Goal: Navigation & Orientation: Find specific page/section

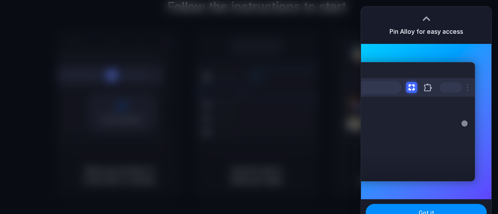
click at [316, 62] on div at bounding box center [249, 107] width 498 height 214
click at [249, 107] on div at bounding box center [249, 107] width 0 height 0
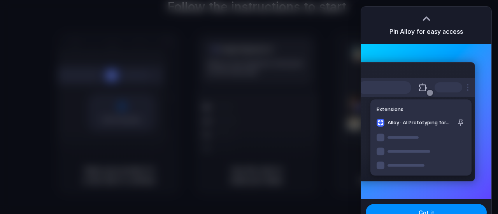
click at [249, 107] on div at bounding box center [249, 107] width 0 height 0
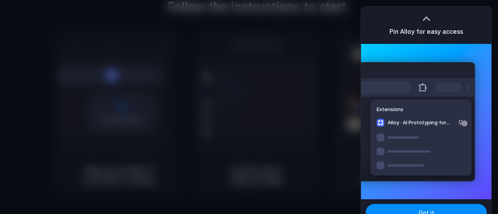
click at [281, 107] on div at bounding box center [249, 107] width 498 height 214
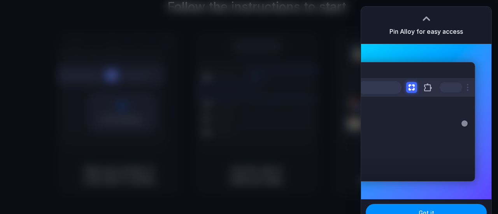
click at [425, 20] on div at bounding box center [427, 19] width 12 height 12
click at [427, 15] on div at bounding box center [427, 19] width 12 height 12
click at [323, 46] on div at bounding box center [249, 107] width 498 height 214
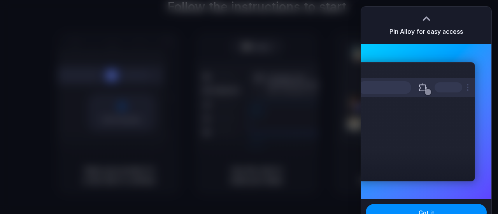
click at [249, 107] on div at bounding box center [249, 107] width 0 height 0
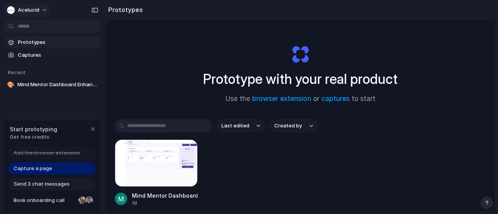
click at [38, 11] on span "Acelucid" at bounding box center [28, 10] width 21 height 8
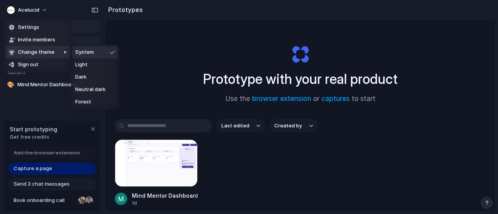
click at [208, 59] on div "Settings Invite members Change theme Sign out" at bounding box center [249, 107] width 498 height 214
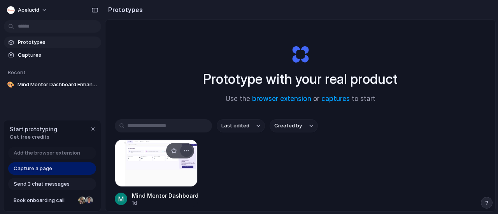
click at [188, 149] on div "button" at bounding box center [186, 151] width 6 height 6
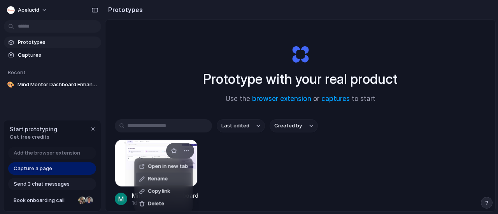
click at [221, 170] on div "Open in new tab Rename Copy link Delete" at bounding box center [249, 107] width 498 height 214
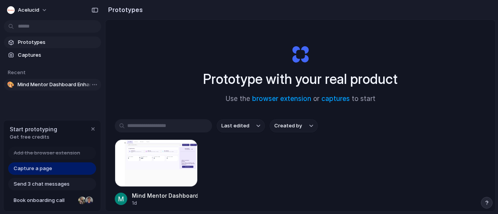
click at [28, 81] on span "Mind Mentor Dashboard Enhancements" at bounding box center [58, 85] width 81 height 8
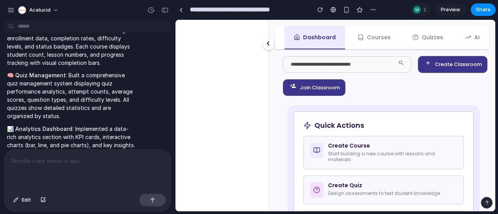
scroll to position [389, 0]
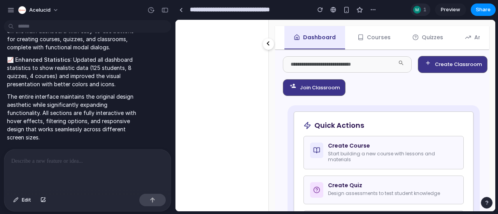
click at [419, 12] on div at bounding box center [417, 10] width 8 height 8
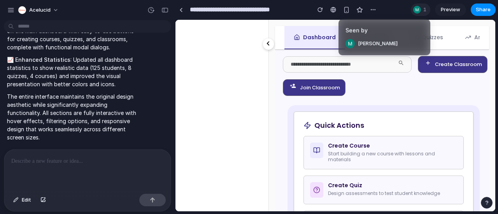
click at [419, 12] on div "Seen by [PERSON_NAME]" at bounding box center [249, 107] width 498 height 214
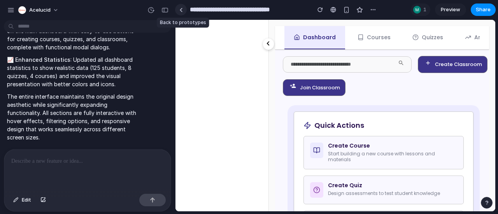
click at [181, 8] on div at bounding box center [181, 10] width 4 height 4
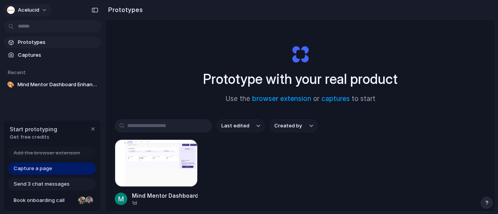
click at [41, 4] on button "Acelucid" at bounding box center [27, 10] width 47 height 12
click at [156, 64] on div "Settings Invite members Change theme Sign out" at bounding box center [249, 107] width 498 height 214
click at [174, 125] on input "text" at bounding box center [163, 125] width 97 height 13
